Goal: Task Accomplishment & Management: Manage account settings

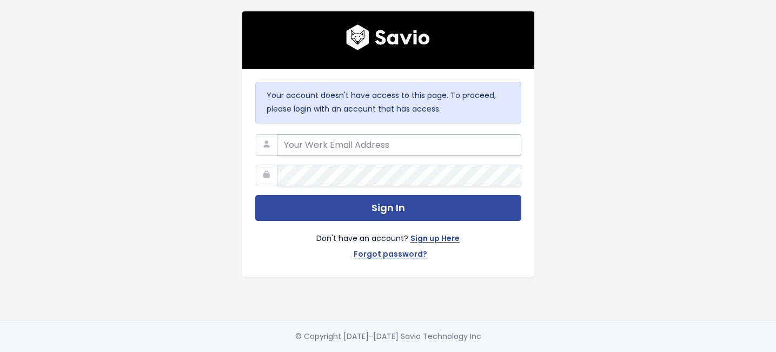
click at [406, 143] on input "email" at bounding box center [399, 145] width 245 height 22
click at [505, 351] on com-1password-button at bounding box center [388, 352] width 776 height 0
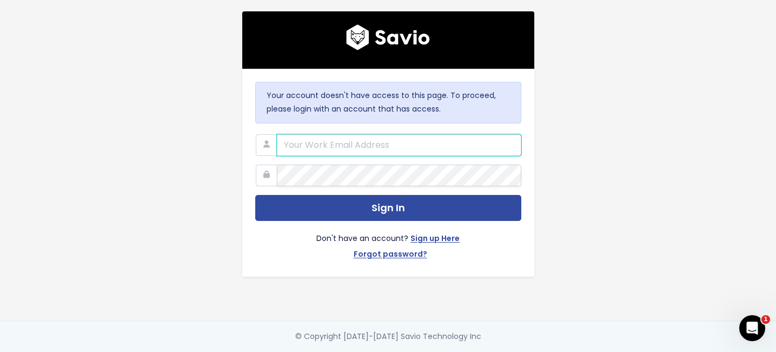
type input "support@survicate.com"
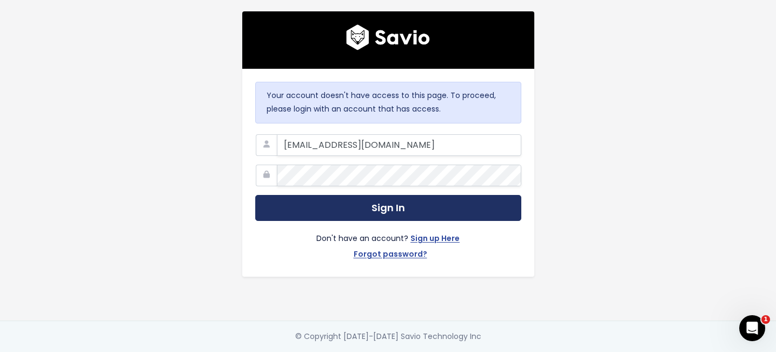
click at [331, 211] on button "Sign In" at bounding box center [388, 208] width 266 height 27
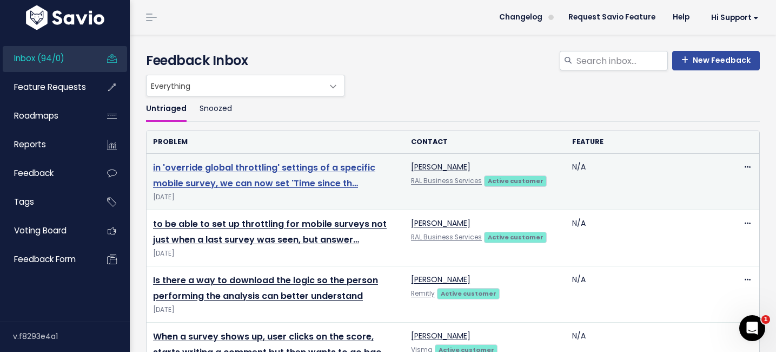
click at [332, 185] on link "in 'override global throttling' settings of a specific mobile survey, we can no…" at bounding box center [264, 175] width 222 height 28
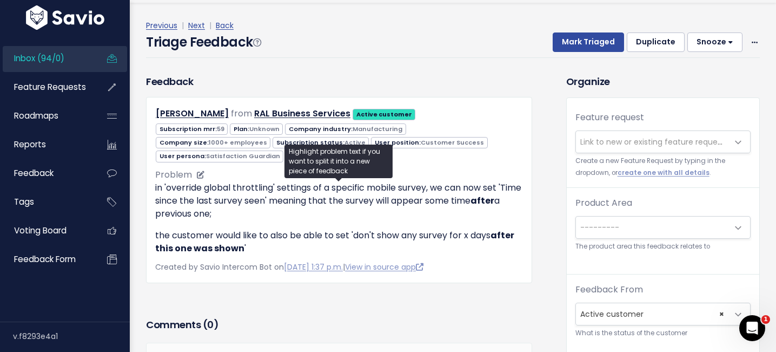
scroll to position [33, 0]
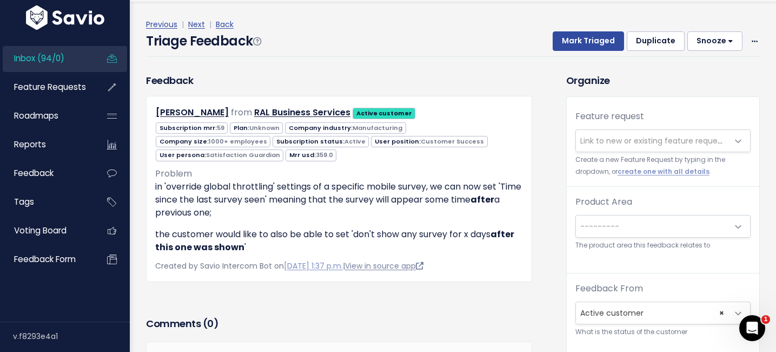
click at [399, 267] on link "View in source app" at bounding box center [384, 265] width 78 height 11
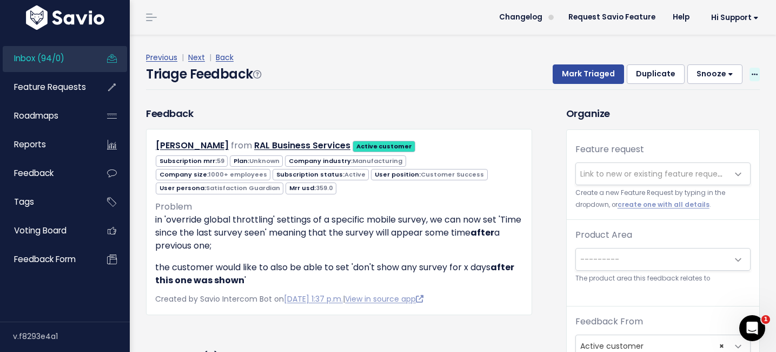
click at [755, 77] on icon at bounding box center [755, 74] width 6 height 7
click at [713, 101] on link "Edit" at bounding box center [712, 104] width 78 height 21
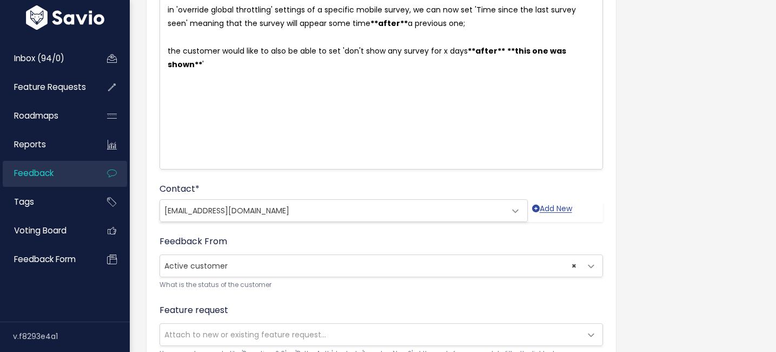
scroll to position [163, 0]
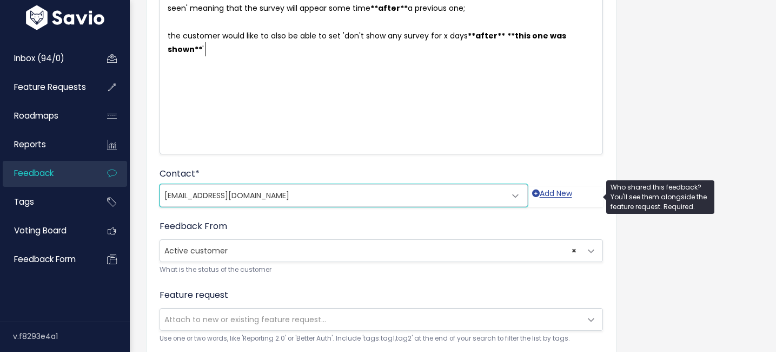
click at [341, 195] on span "natallia@survicate.com" at bounding box center [333, 196] width 346 height 22
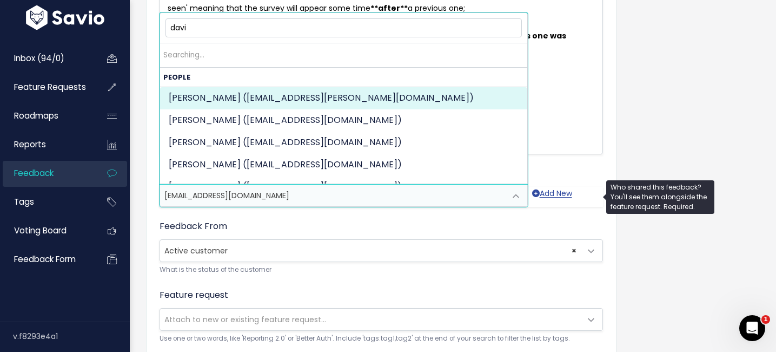
scroll to position [0, 0]
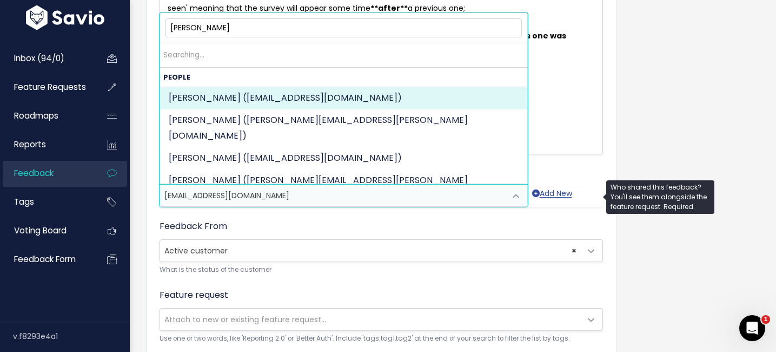
type input "david whi"
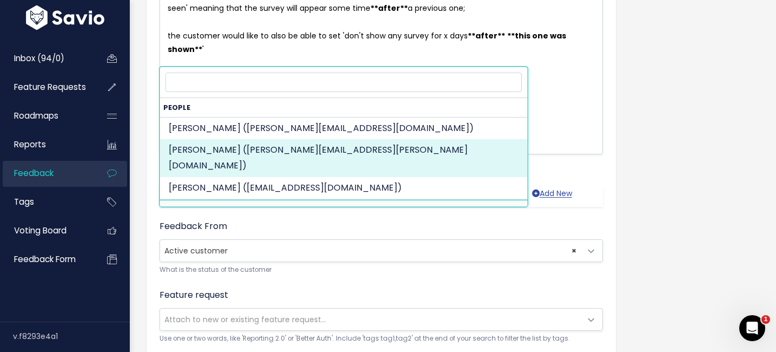
select select "86080979"
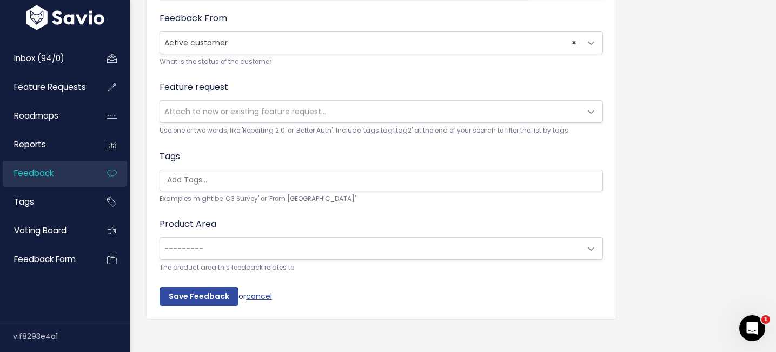
scroll to position [380, 0]
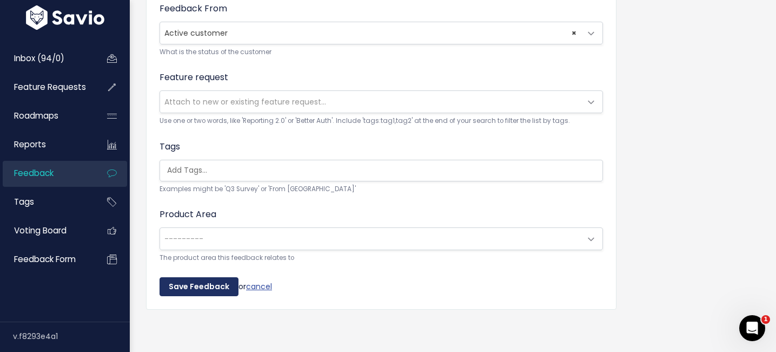
click at [215, 280] on input "Save Feedback" at bounding box center [199, 286] width 79 height 19
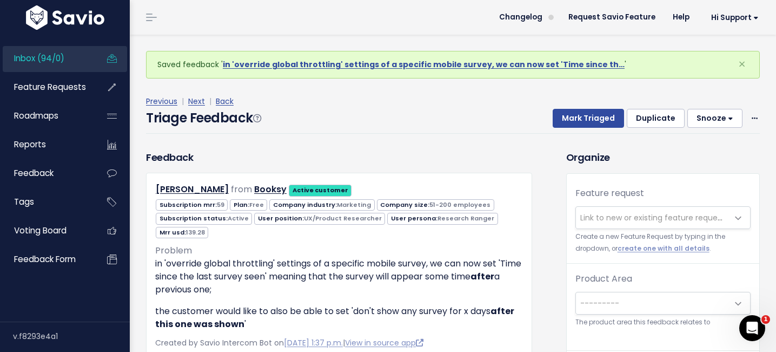
click at [47, 55] on span "Inbox (94/0)" at bounding box center [39, 57] width 50 height 11
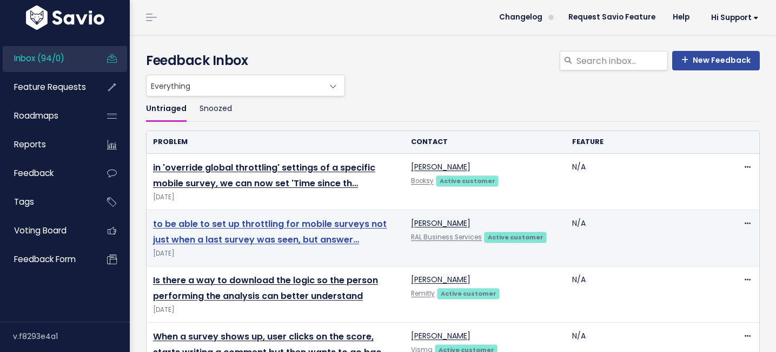
click at [357, 226] on link "to be able to set up throttling for mobile surveys not just when a last survey …" at bounding box center [270, 232] width 234 height 28
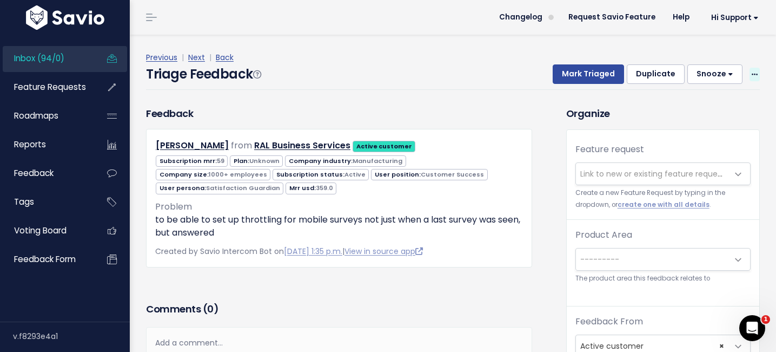
click at [755, 77] on icon at bounding box center [755, 74] width 6 height 7
click at [699, 103] on link "Edit" at bounding box center [712, 104] width 78 height 21
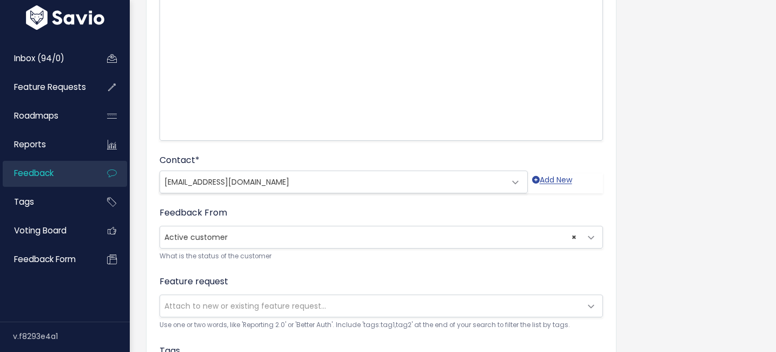
scroll to position [180, 0]
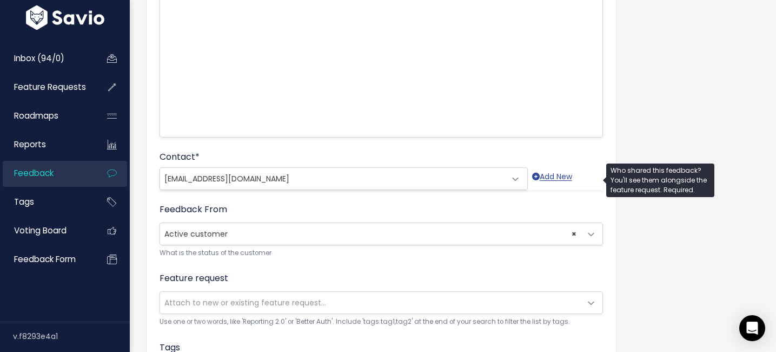
click at [346, 179] on span "natallia@survicate.com" at bounding box center [333, 179] width 346 height 22
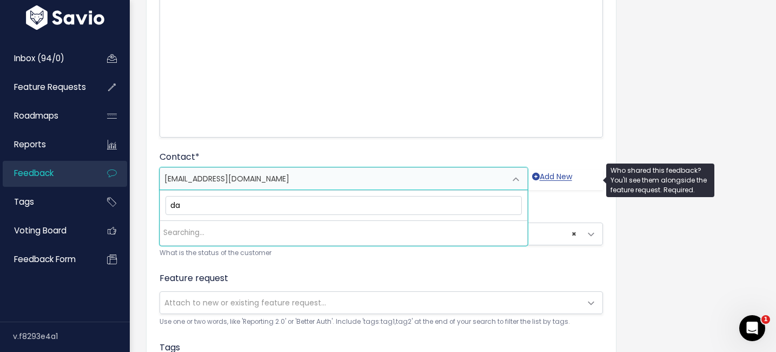
scroll to position [0, 0]
type input "david whittle"
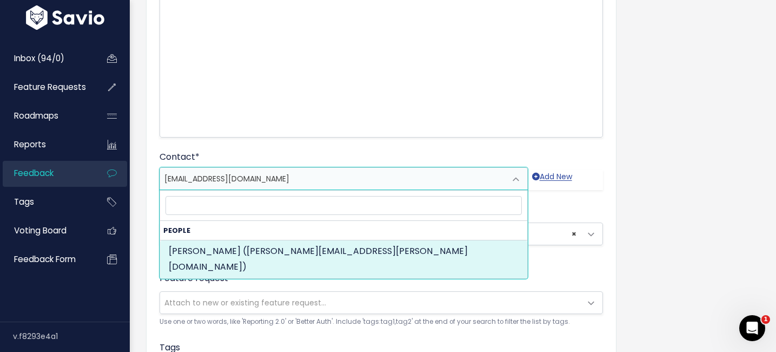
select select "86080979"
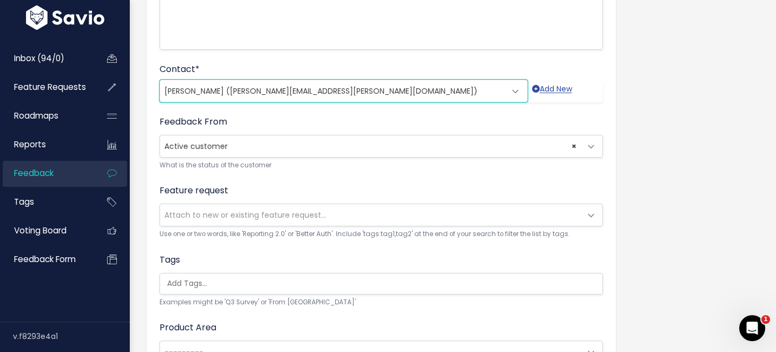
scroll to position [380, 0]
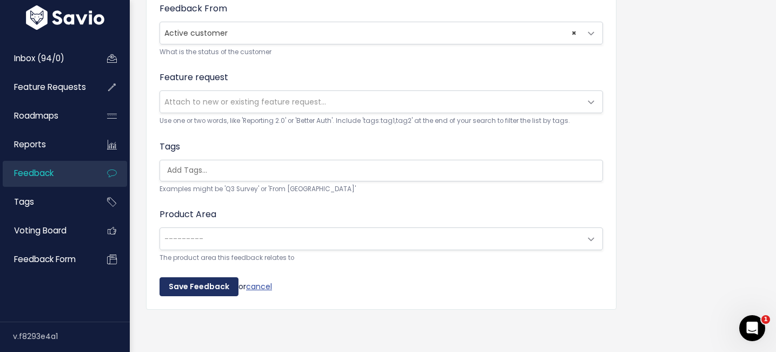
click at [197, 289] on input "Save Feedback" at bounding box center [199, 286] width 79 height 19
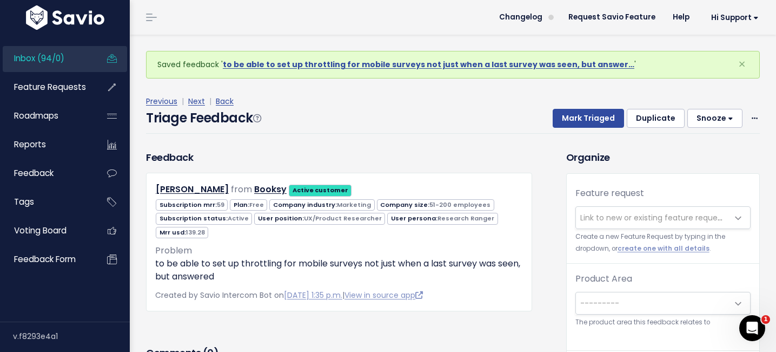
click at [53, 59] on span "Inbox (94/0)" at bounding box center [39, 57] width 50 height 11
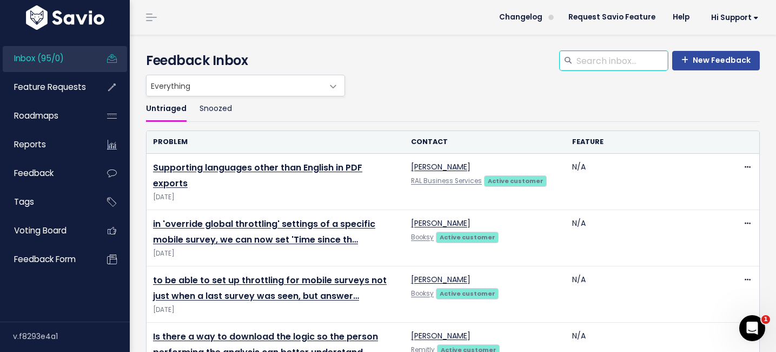
click at [617, 58] on input "search" at bounding box center [622, 60] width 93 height 19
type input "[PERSON_NAME]"
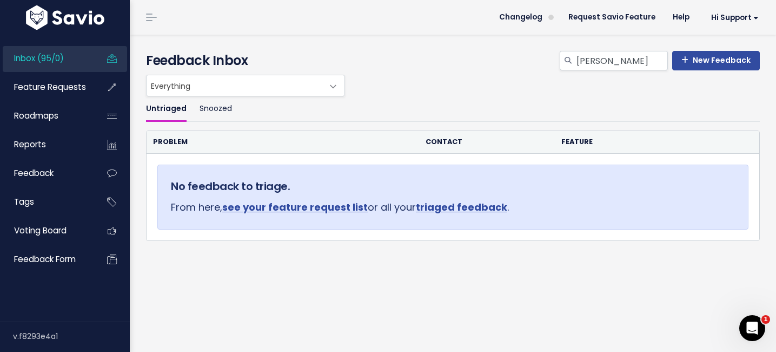
click at [24, 60] on span "Inbox (95/0)" at bounding box center [39, 57] width 50 height 11
